Goal: Task Accomplishment & Management: Manage account settings

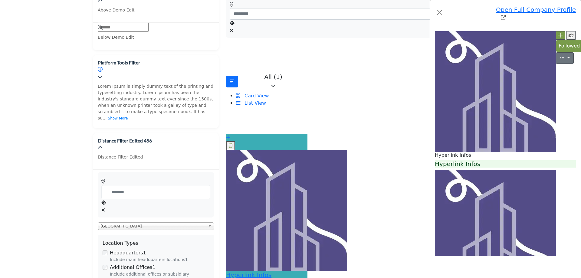
scroll to position [227, 0]
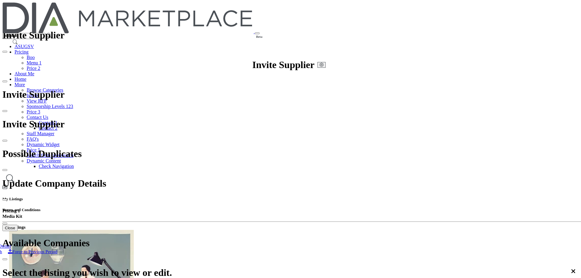
drag, startPoint x: 358, startPoint y: 80, endPoint x: 323, endPoint y: 90, distance: 36.9
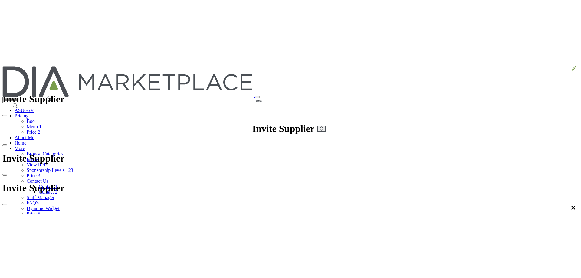
scroll to position [121, 0]
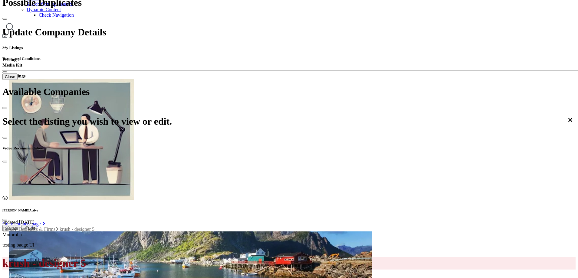
scroll to position [151, 0]
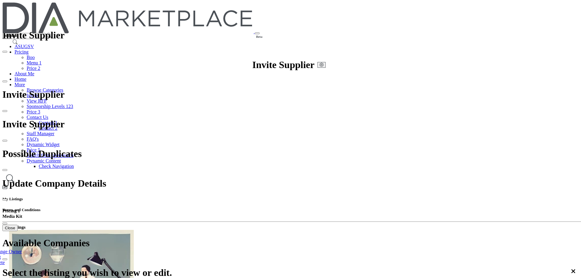
scroll to position [0, 0]
click at [22, 18] on link "Change Owner" at bounding box center [5, 15] width 34 height 5
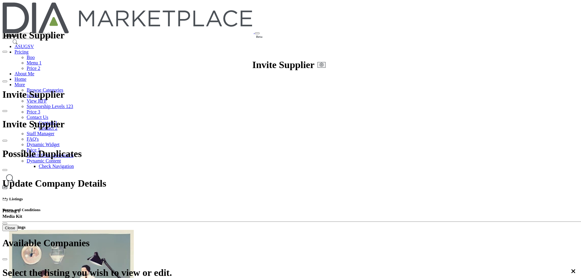
type input "******"
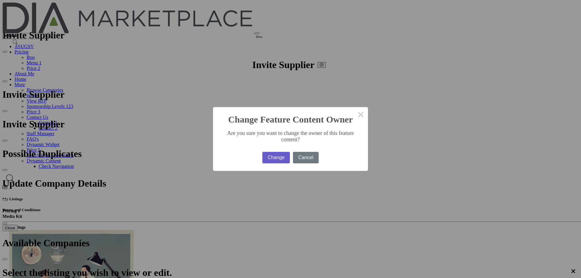
click at [265, 150] on button "Change" at bounding box center [276, 157] width 28 height 11
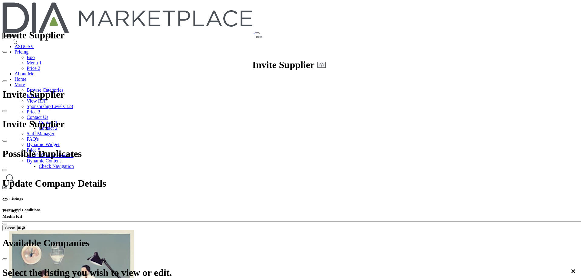
scroll to position [2, 0]
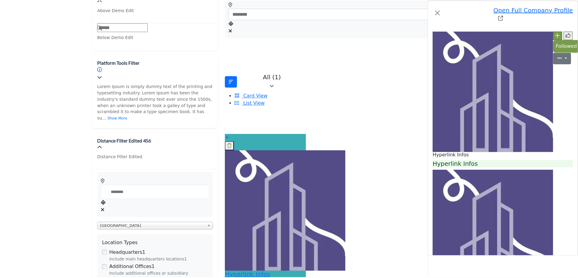
scroll to position [227, 0]
click at [123, 148] on div "Open Full Company Profile Hyperlink Infos Follow Followed Likes" at bounding box center [290, 139] width 581 height 278
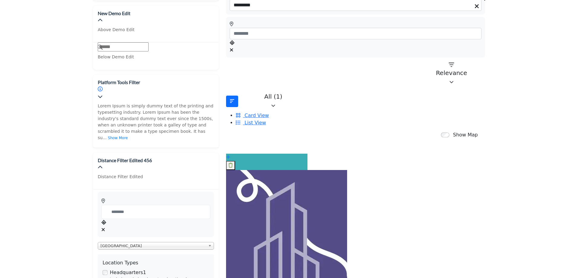
scroll to position [0, 0]
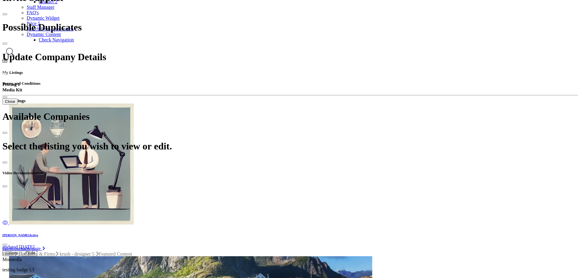
scroll to position [34, 0]
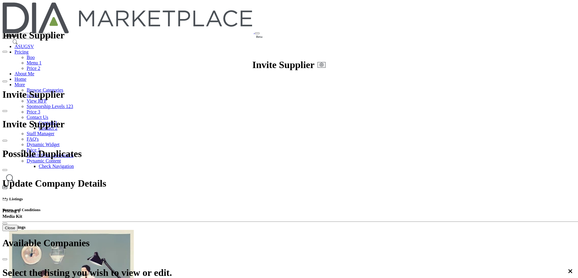
drag, startPoint x: 168, startPoint y: 233, endPoint x: 159, endPoint y: 189, distance: 44.9
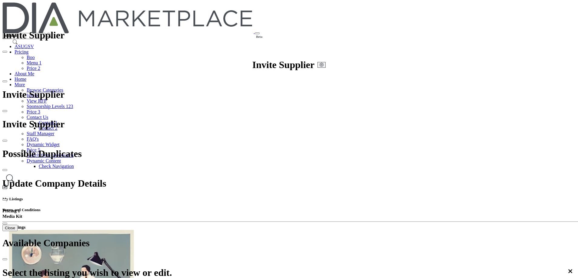
click at [571, 7] on icon at bounding box center [573, 4] width 5 height 5
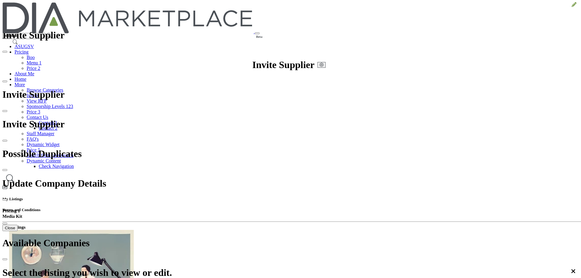
drag, startPoint x: 207, startPoint y: 58, endPoint x: 108, endPoint y: 58, distance: 99.8
type input "**********"
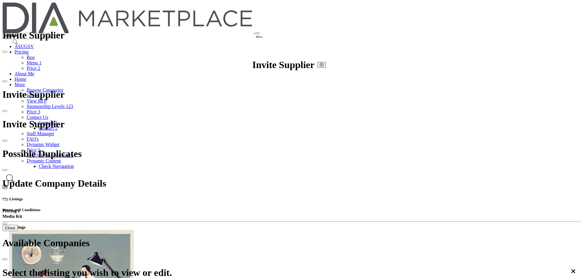
scroll to position [475, 0]
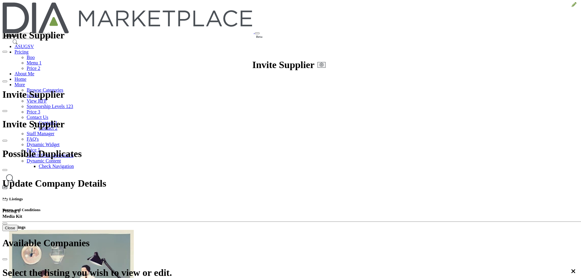
scroll to position [0, 0]
click at [571, 7] on icon at bounding box center [573, 4] width 5 height 5
drag, startPoint x: 200, startPoint y: 61, endPoint x: 92, endPoint y: 61, distance: 107.4
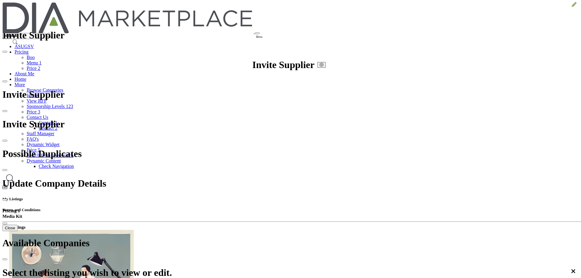
paste input "***"
type input "**********"
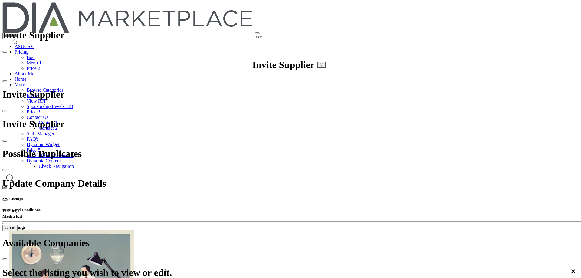
scroll to position [475, 0]
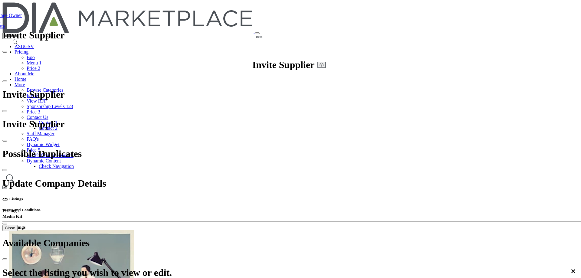
click at [571, 7] on icon at bounding box center [573, 4] width 5 height 5
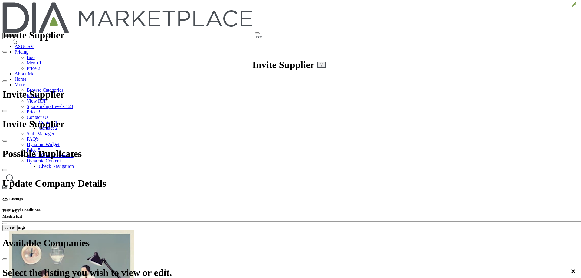
paste input "**"
type input "**********"
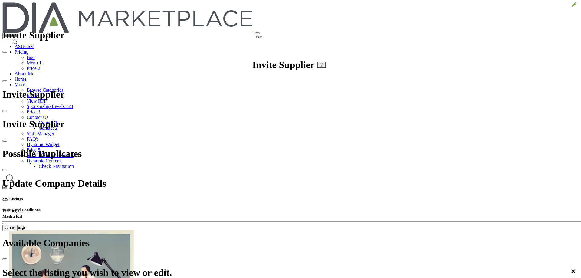
scroll to position [0, 0]
click at [571, 7] on icon at bounding box center [573, 4] width 5 height 5
drag, startPoint x: 197, startPoint y: 58, endPoint x: 135, endPoint y: 57, distance: 61.7
paste input "Enter a compelling headline"
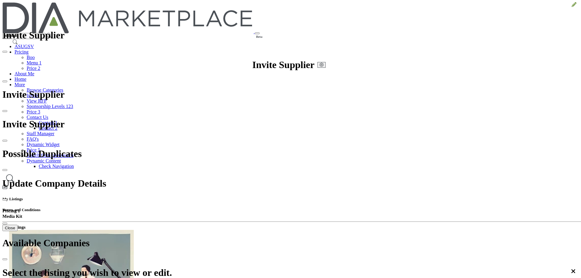
scroll to position [84, 0]
type input "**********"
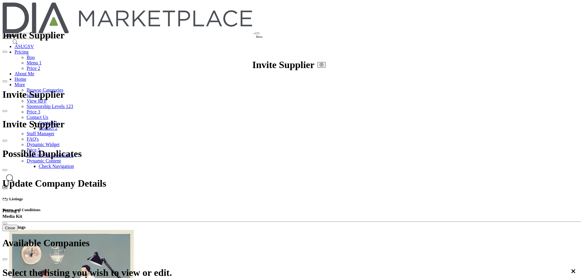
scroll to position [0, 0]
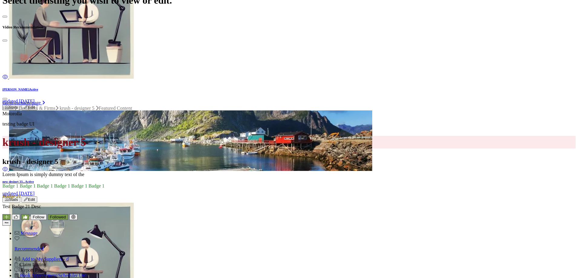
scroll to position [60, 0]
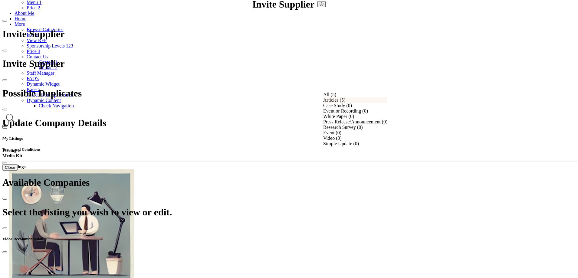
click at [344, 97] on div "Articles (5)" at bounding box center [355, 99] width 64 height 5
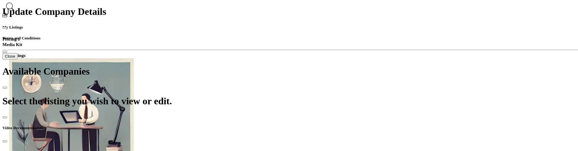
scroll to position [151, 0]
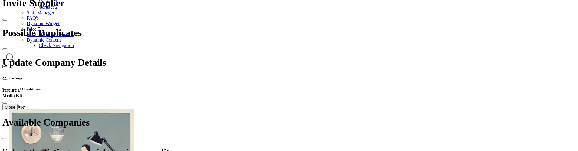
scroll to position [121, 0]
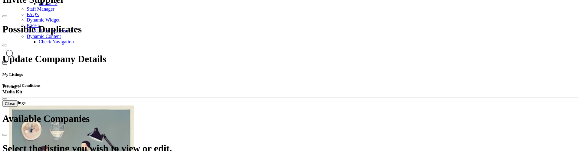
scroll to position [123, 0]
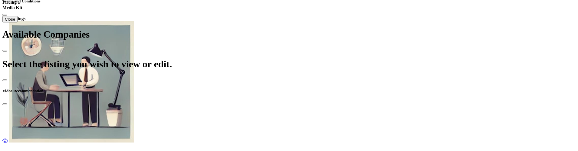
scroll to position [183, 0]
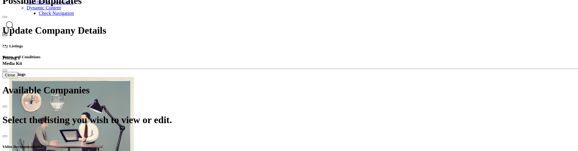
scroll to position [151, 0]
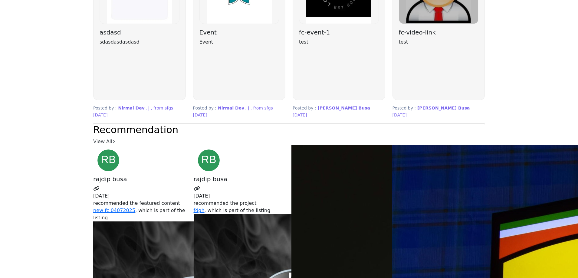
scroll to position [1512, 0]
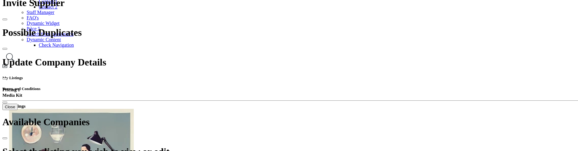
scroll to position [121, 0]
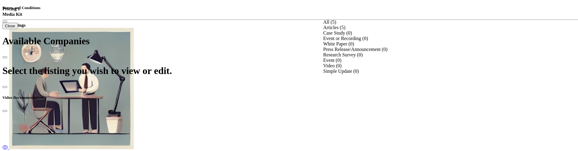
scroll to position [212, 0]
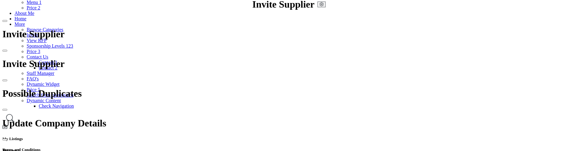
scroll to position [151, 0]
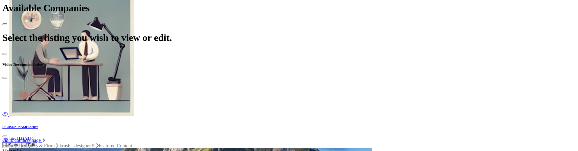
scroll to position [121, 0]
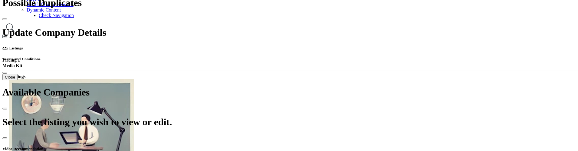
scroll to position [151, 0]
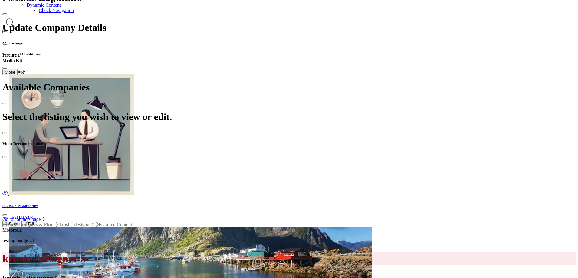
scroll to position [121, 0]
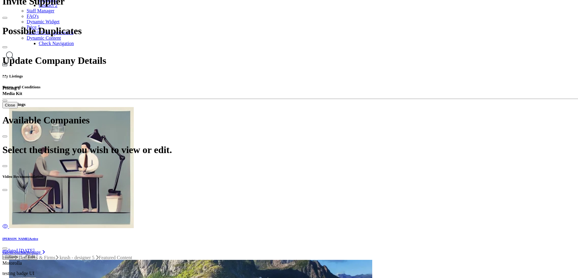
scroll to position [121, 0]
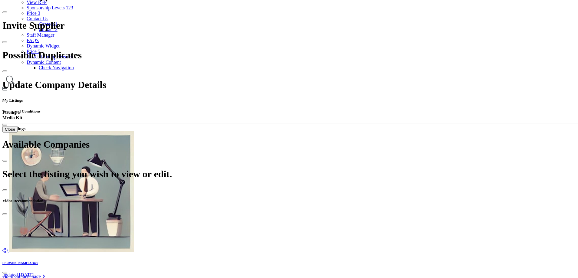
scroll to position [30, 0]
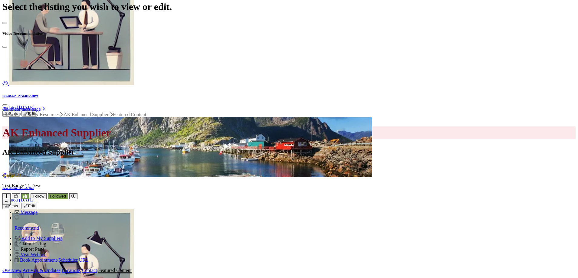
scroll to position [151, 0]
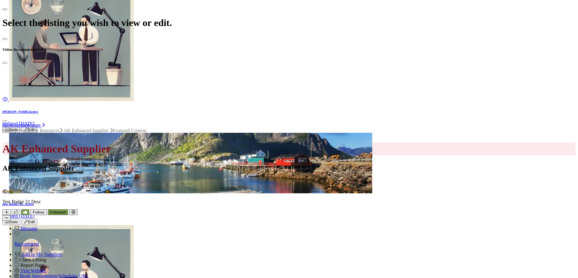
scroll to position [212, 0]
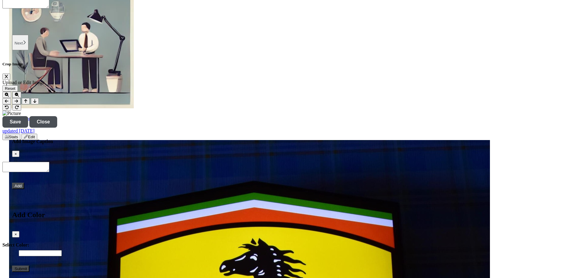
scroll to position [1149, 0]
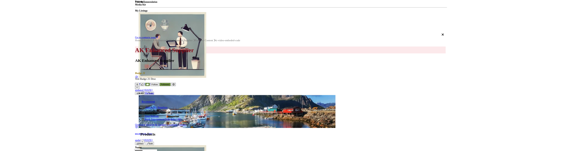
scroll to position [121, 0]
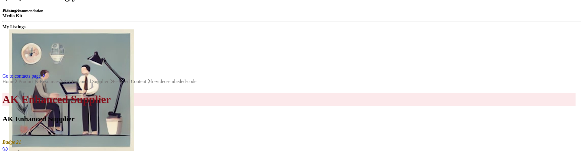
scroll to position [205, 0]
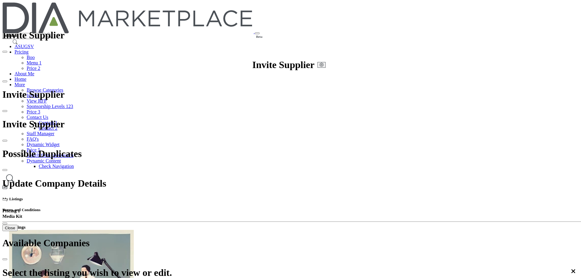
scroll to position [164, 0]
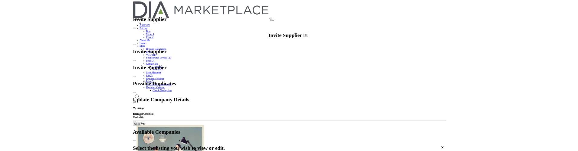
scroll to position [302, 0]
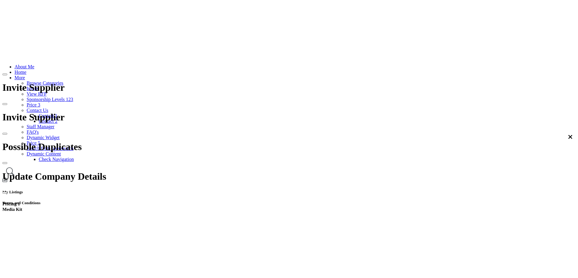
scroll to position [91, 0]
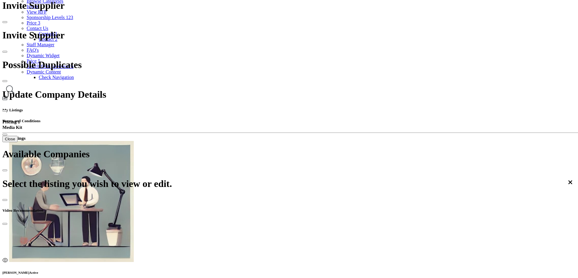
scroll to position [60, 0]
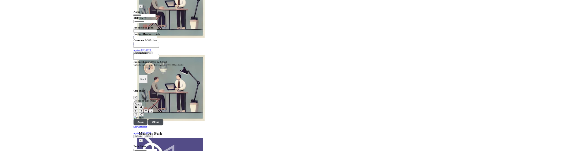
scroll to position [605, 0]
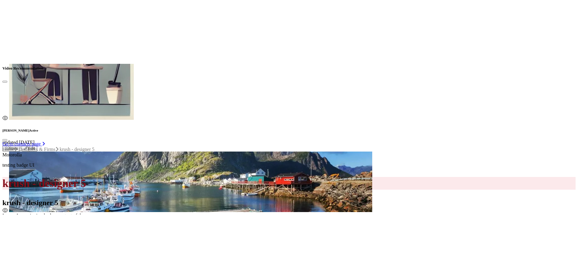
scroll to position [212, 0]
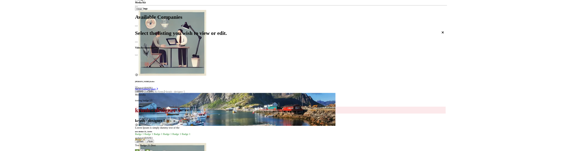
scroll to position [121, 0]
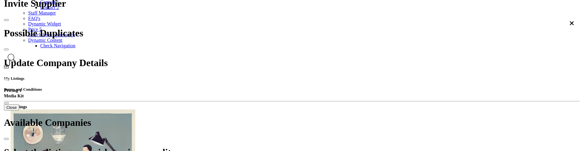
scroll to position [121, 0]
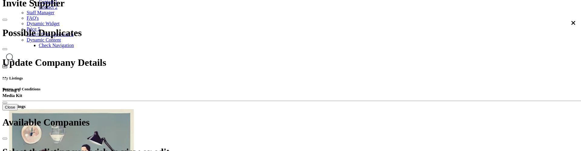
scroll to position [121, 0]
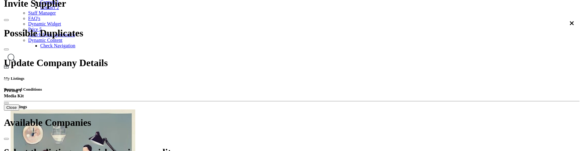
scroll to position [121, 0]
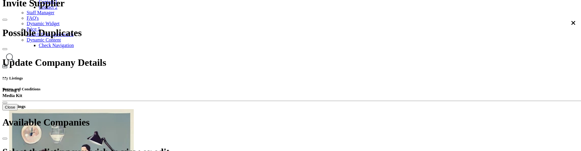
scroll to position [121, 0]
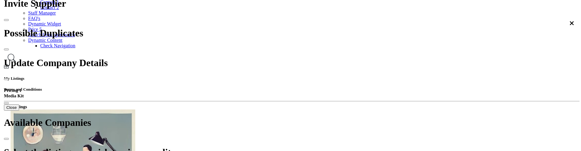
scroll to position [121, 0]
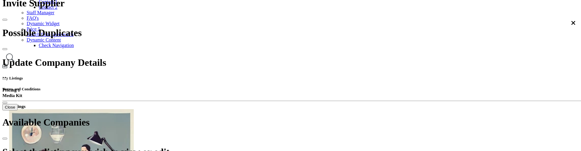
scroll to position [121, 0]
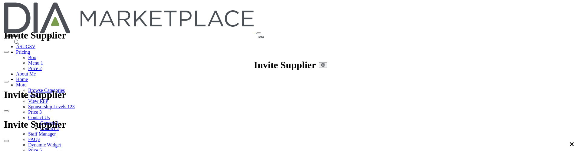
scroll to position [121, 0]
